Goal: Navigation & Orientation: Understand site structure

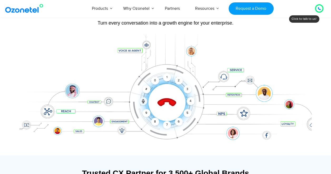
click at [319, 7] on div at bounding box center [319, 8] width 3 height 6
click at [320, 8] on icon at bounding box center [319, 8] width 3 height 3
click at [319, 12] on div at bounding box center [319, 8] width 8 height 8
click at [319, 11] on div at bounding box center [319, 8] width 3 height 6
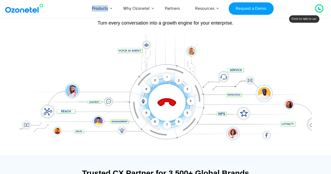
click at [318, 11] on div at bounding box center [319, 8] width 3 height 6
click at [320, 9] on icon at bounding box center [319, 8] width 3 height 3
drag, startPoint x: 320, startPoint y: 9, endPoint x: 318, endPoint y: 11, distance: 2.8
click at [318, 11] on div at bounding box center [319, 8] width 3 height 6
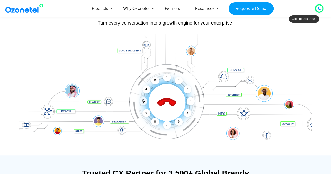
click at [317, 10] on div at bounding box center [319, 8] width 6 height 6
click at [318, 8] on icon at bounding box center [319, 8] width 3 height 3
click at [318, 9] on icon at bounding box center [319, 8] width 3 height 3
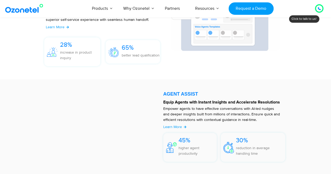
scroll to position [685, 0]
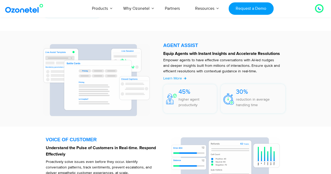
click at [319, 9] on icon at bounding box center [319, 8] width 3 height 3
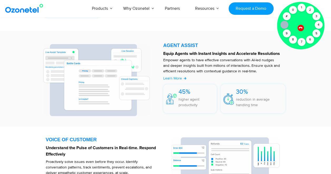
click at [300, 26] on icon at bounding box center [300, 27] width 4 height 4
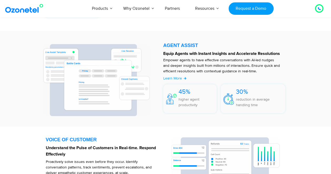
click at [318, 8] on icon at bounding box center [319, 8] width 3 height 3
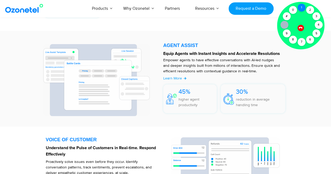
click at [299, 7] on div "1" at bounding box center [302, 8] width 8 height 8
click at [300, 7] on div "1" at bounding box center [302, 8] width 8 height 8
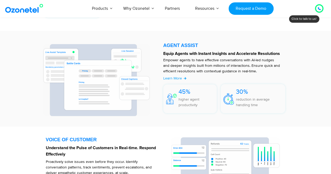
click at [267, 120] on section "AGENT ASSIST Equip Agents with Instant Insights and Accelerate Resolutions Empo…" at bounding box center [165, 78] width 261 height 85
click at [320, 7] on icon at bounding box center [319, 8] width 3 height 3
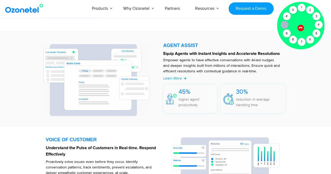
click at [300, 26] on icon at bounding box center [300, 27] width 4 height 4
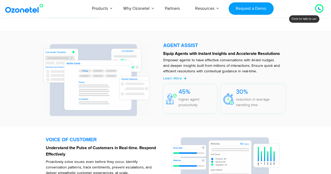
click at [319, 7] on icon at bounding box center [319, 8] width 3 height 3
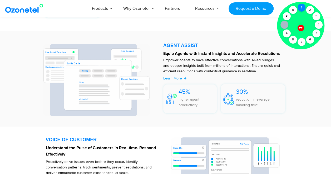
click at [302, 6] on div "1" at bounding box center [302, 8] width 8 height 8
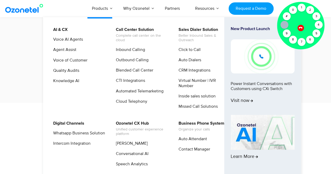
scroll to position [711, 0]
